Goal: Task Accomplishment & Management: Use online tool/utility

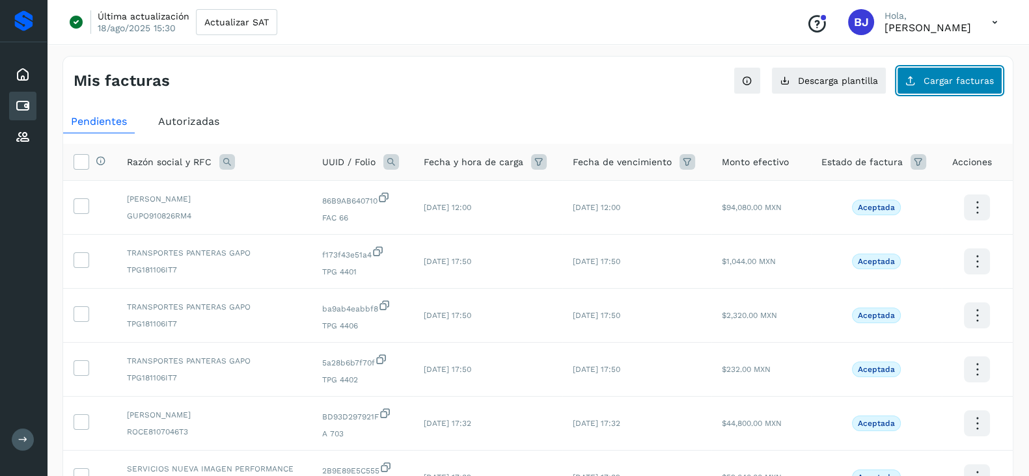
click at [939, 78] on span "Cargar facturas" at bounding box center [959, 80] width 70 height 9
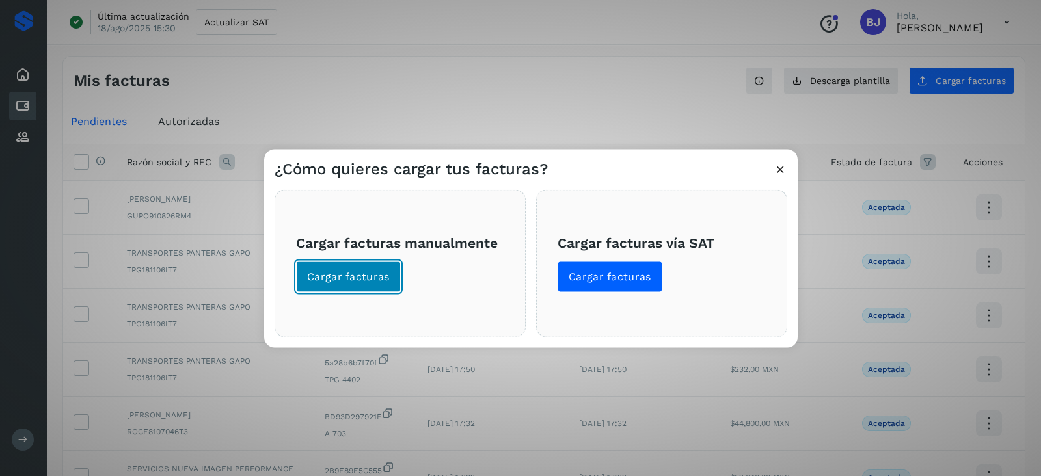
click at [324, 274] on span "Cargar facturas" at bounding box center [348, 277] width 83 height 14
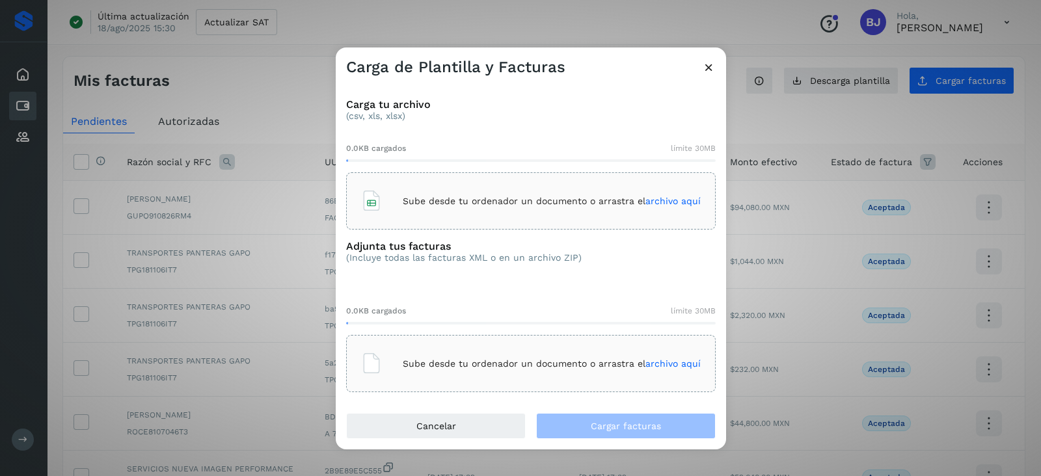
click at [437, 196] on p "Sube desde tu ordenador un documento o arrastra el archivo aquí" at bounding box center [552, 201] width 298 height 11
click at [494, 353] on div "Sube desde tu ordenador un documento o arrastra el archivo aquí" at bounding box center [531, 363] width 340 height 35
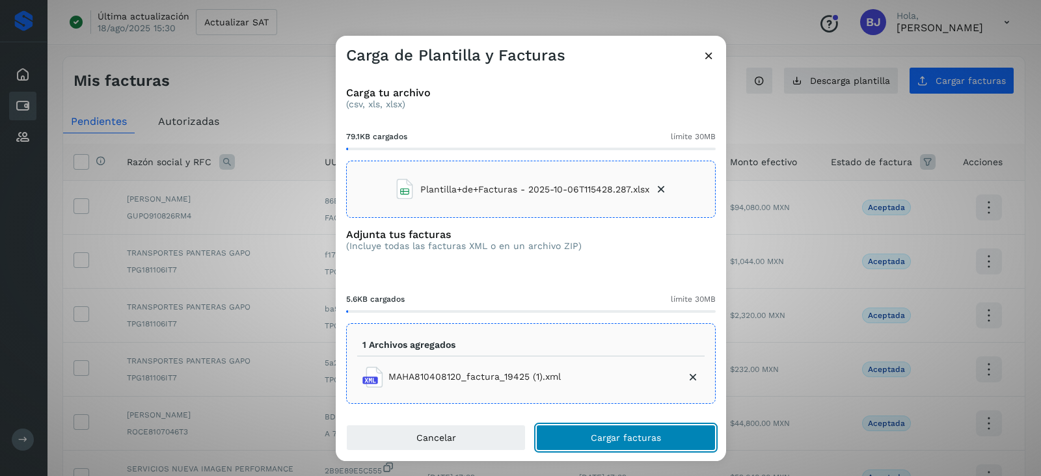
click at [610, 425] on button "Cargar facturas" at bounding box center [626, 438] width 180 height 26
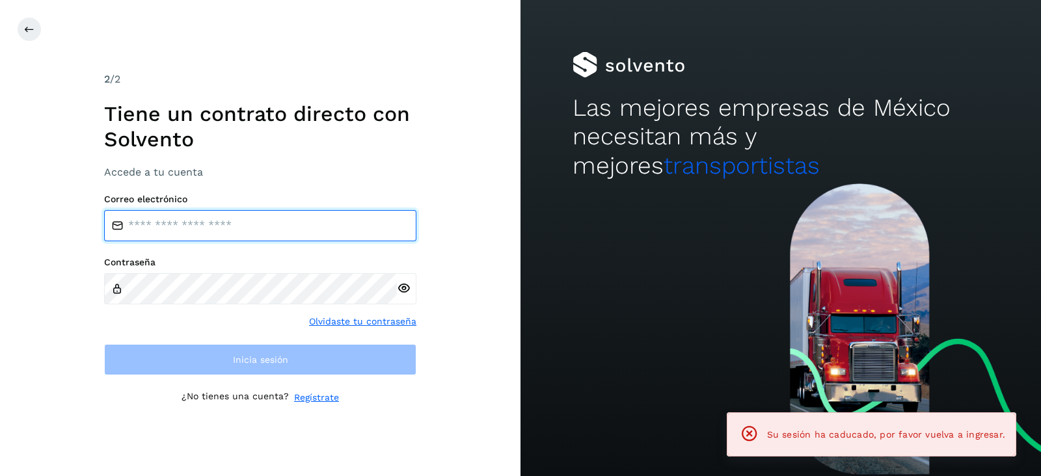
type input "**********"
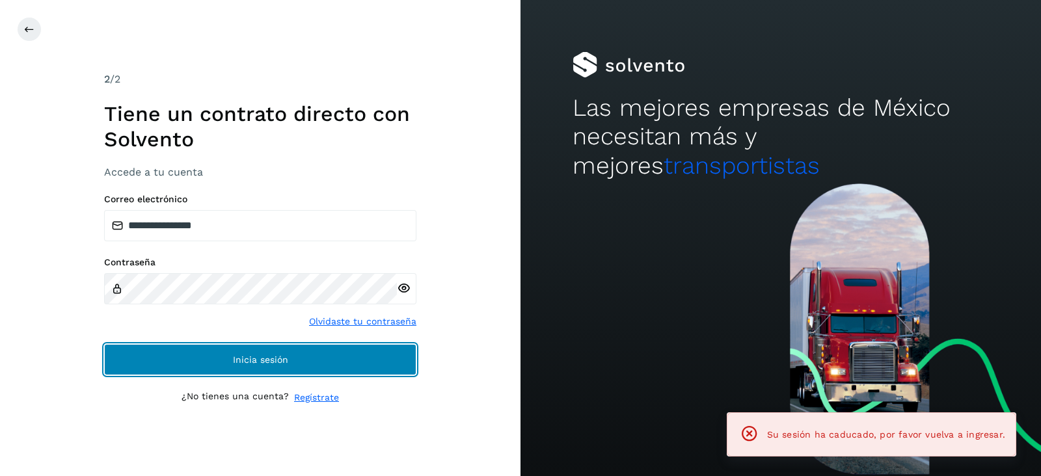
click at [351, 359] on button "Inicia sesión" at bounding box center [260, 359] width 312 height 31
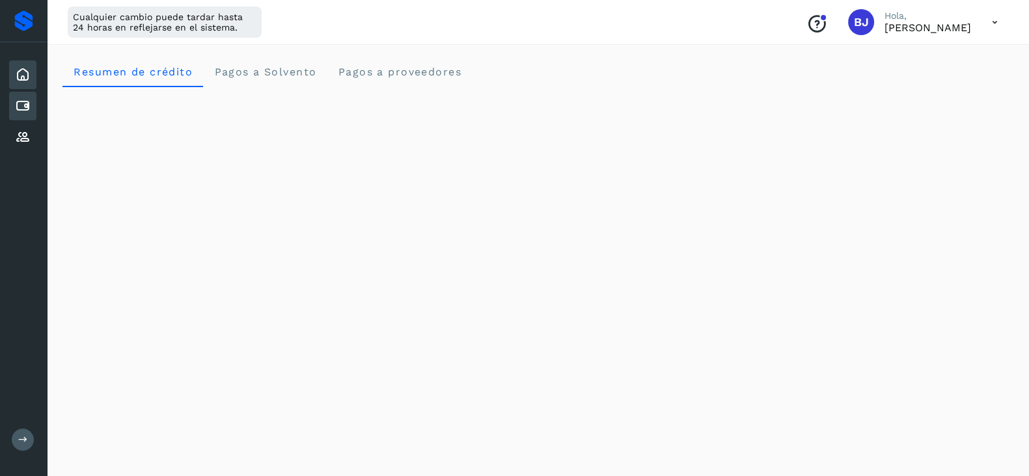
click at [18, 106] on icon at bounding box center [23, 106] width 16 height 16
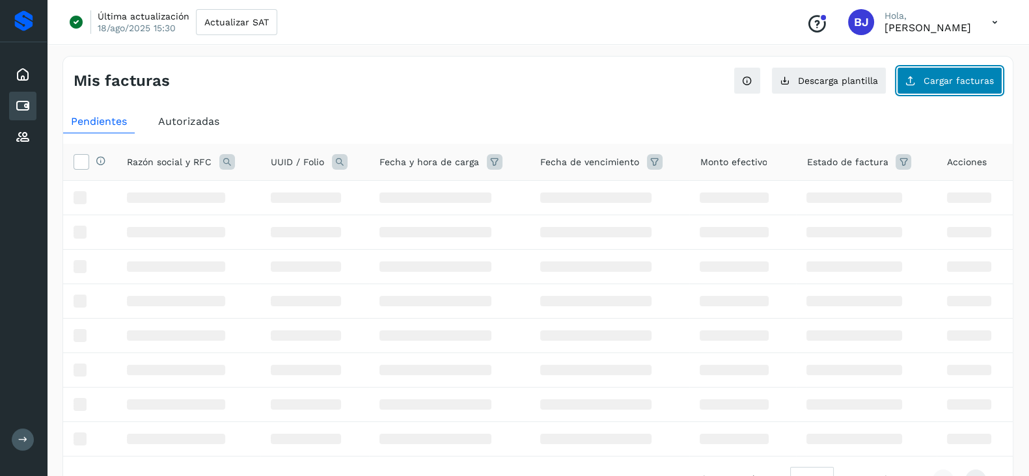
click at [947, 80] on span "Cargar facturas" at bounding box center [959, 80] width 70 height 9
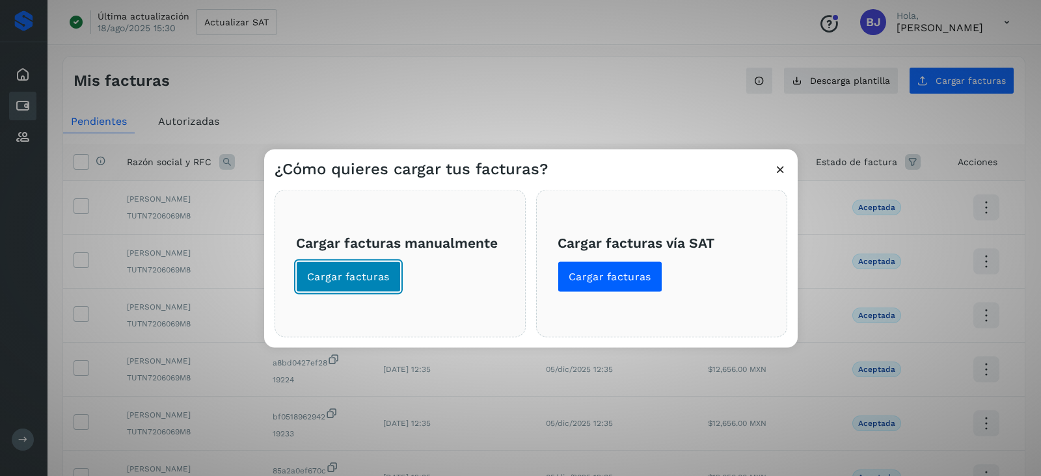
click at [349, 280] on span "Cargar facturas" at bounding box center [348, 277] width 83 height 14
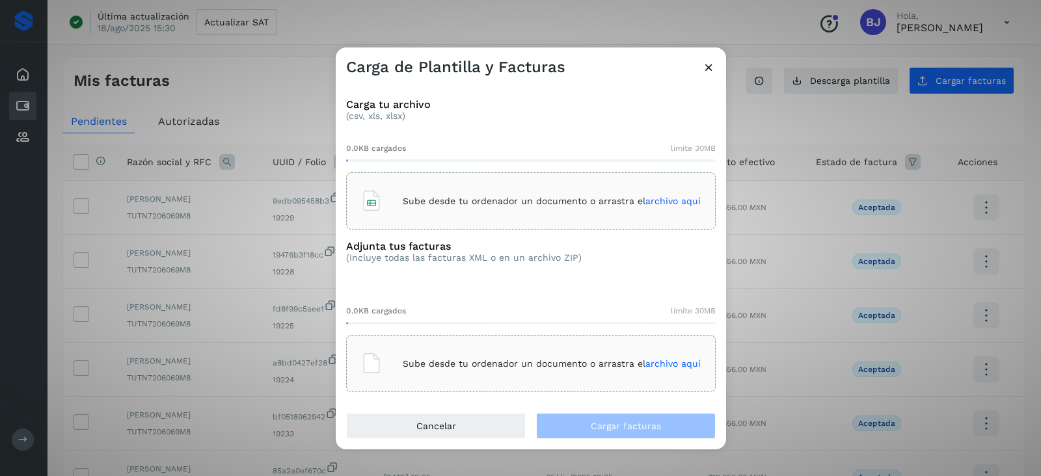
click at [469, 190] on div "Sube desde tu ordenador un documento o arrastra el archivo aquí" at bounding box center [531, 201] width 340 height 35
click at [405, 350] on div "Sube desde tu ordenador un documento o arrastra el archivo aquí" at bounding box center [531, 363] width 340 height 35
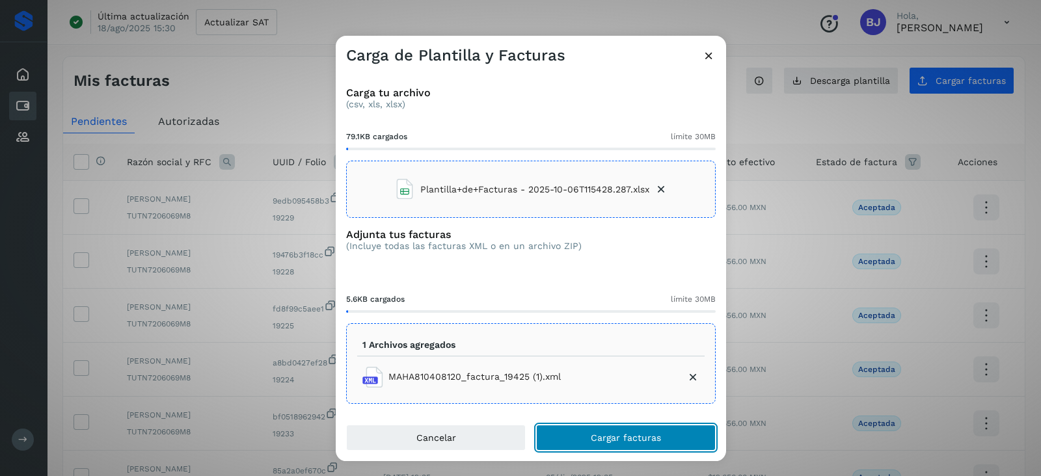
click at [584, 437] on button "Cargar facturas" at bounding box center [626, 438] width 180 height 26
